Goal: Check status: Check status

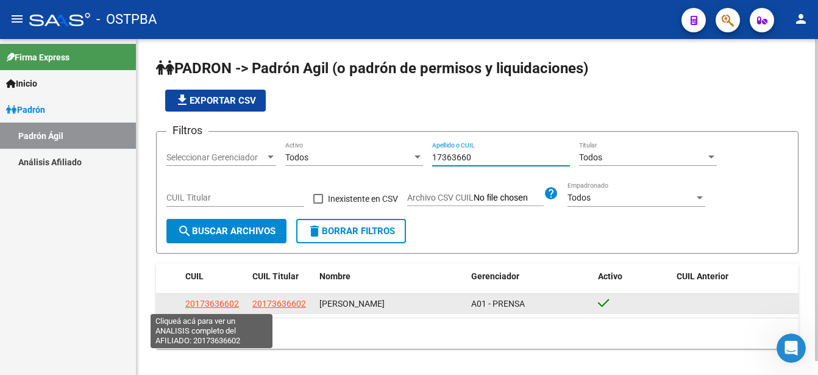
type input "17363660"
click at [220, 305] on span "20173636602" at bounding box center [212, 304] width 54 height 10
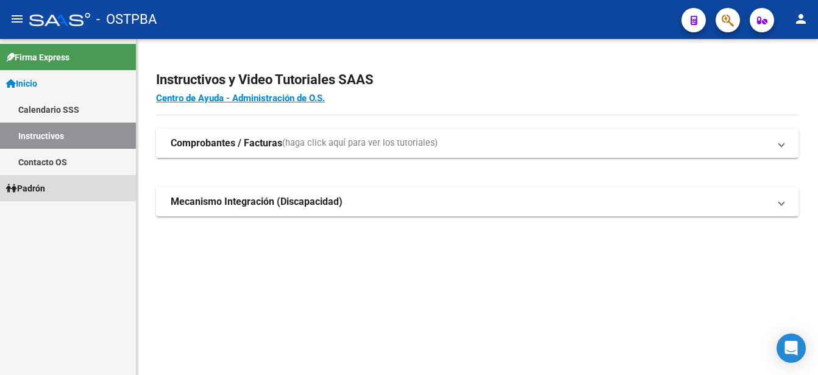
click at [32, 187] on span "Padrón" at bounding box center [25, 188] width 39 height 13
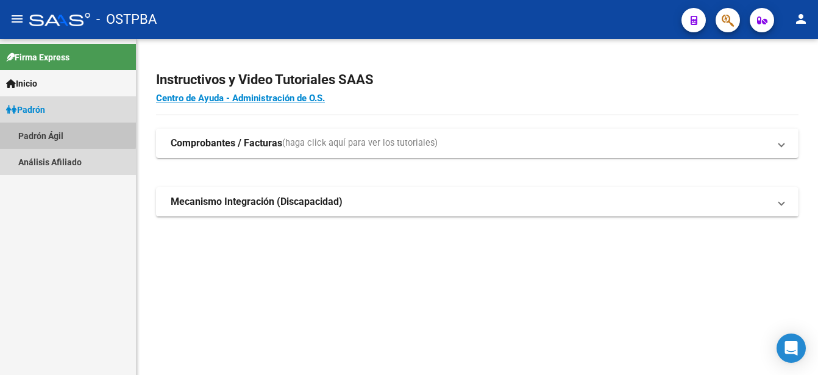
click at [41, 133] on link "Padrón Ágil" at bounding box center [68, 135] width 136 height 26
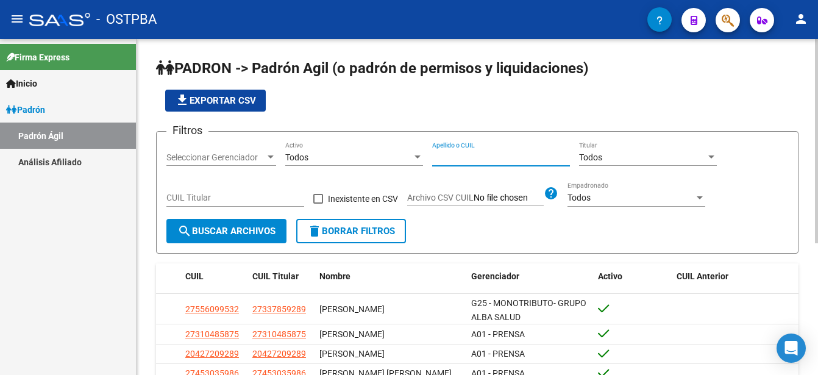
click at [442, 158] on input "Apellido o CUIL" at bounding box center [501, 157] width 138 height 10
